Goal: Information Seeking & Learning: Understand process/instructions

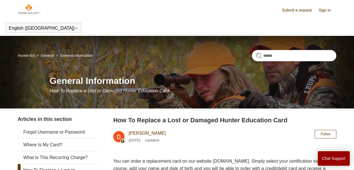
click at [23, 56] on link "Hunter-Ed" at bounding box center [26, 55] width 17 height 4
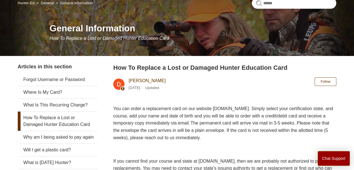
scroll to position [56, 0]
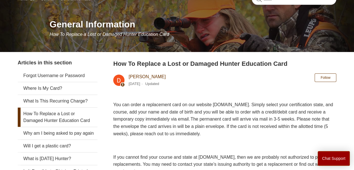
click at [61, 115] on link "How To Replace a Lost or Damaged Hunter Education Card" at bounding box center [58, 116] width 80 height 19
